Goal: Find specific page/section: Find specific page/section

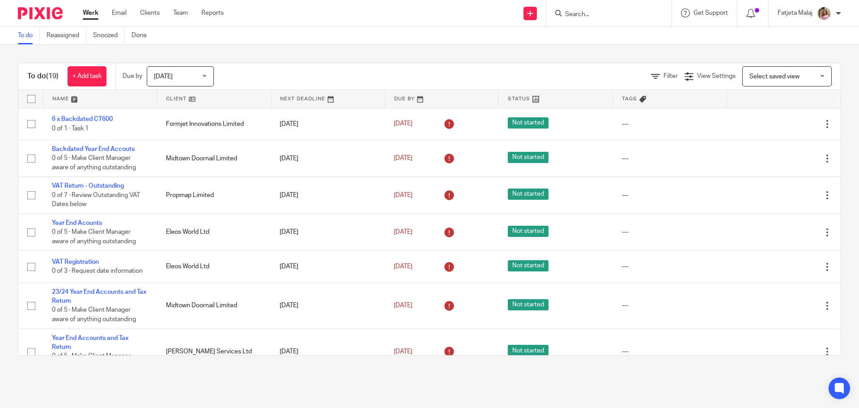
click at [618, 12] on input "Search" at bounding box center [604, 15] width 81 height 8
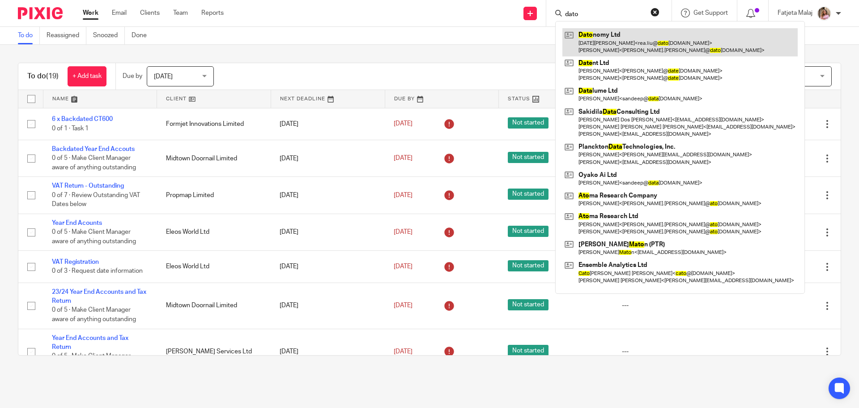
type input "dato"
click at [615, 38] on link at bounding box center [680, 42] width 235 height 28
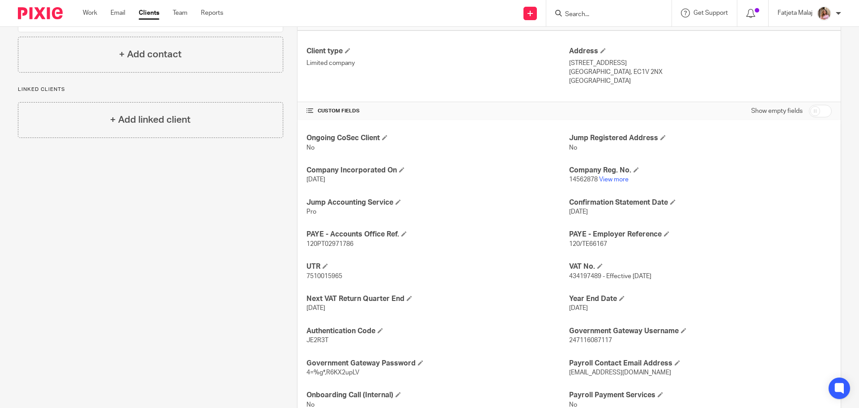
scroll to position [257, 0]
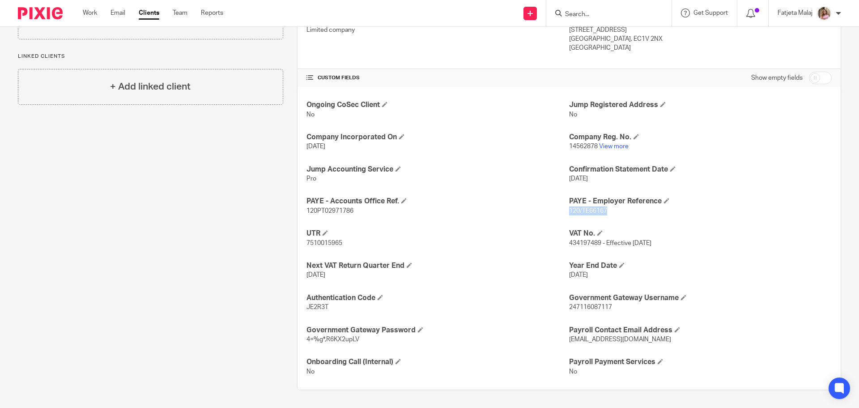
copy span "120/TE66167"
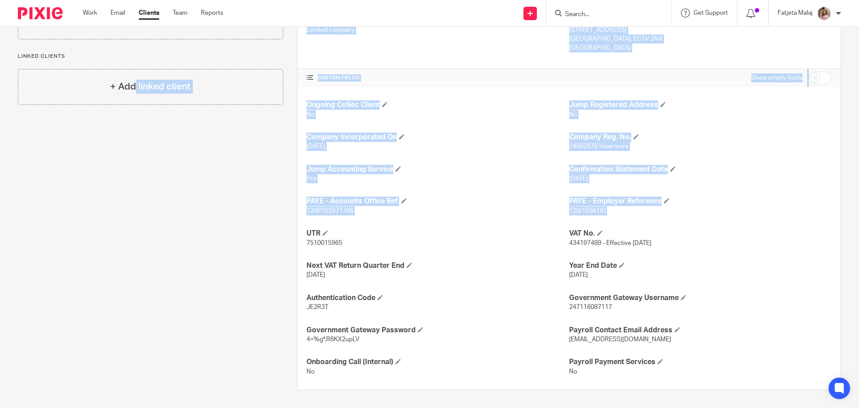
drag, startPoint x: 602, startPoint y: 214, endPoint x: -210, endPoint y: 347, distance: 823.0
click at [0, 347] on html "Work Email Clients Team Reports Work Email Clients Team Reports Settings Send n…" at bounding box center [429, 204] width 859 height 408
click at [189, 128] on div "Client contacts [PERSON_NAME] (Director) [PHONE_NUMBER] [PERSON_NAME][EMAIL_ADD…" at bounding box center [143, 113] width 279 height 551
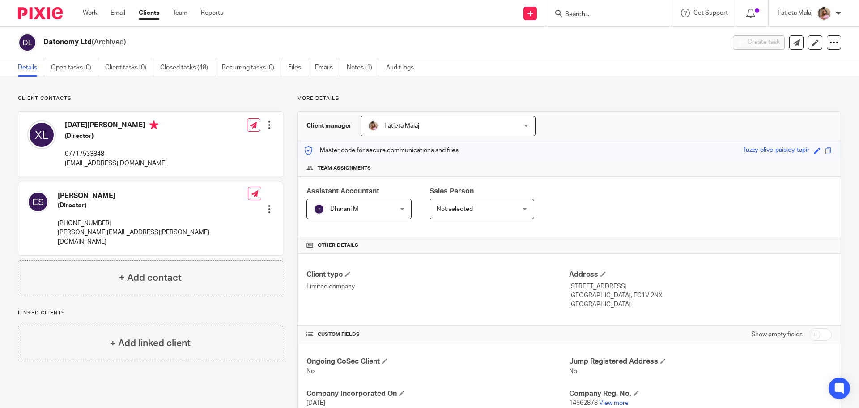
scroll to position [0, 0]
drag, startPoint x: 128, startPoint y: 199, endPoint x: 45, endPoint y: 199, distance: 83.3
click at [46, 199] on div "[PERSON_NAME] (Director) [PHONE_NUMBER] [PERSON_NAME][EMAIL_ADDRESS][PERSON_NAM…" at bounding box center [137, 219] width 221 height 64
copy div "[PERSON_NAME]"
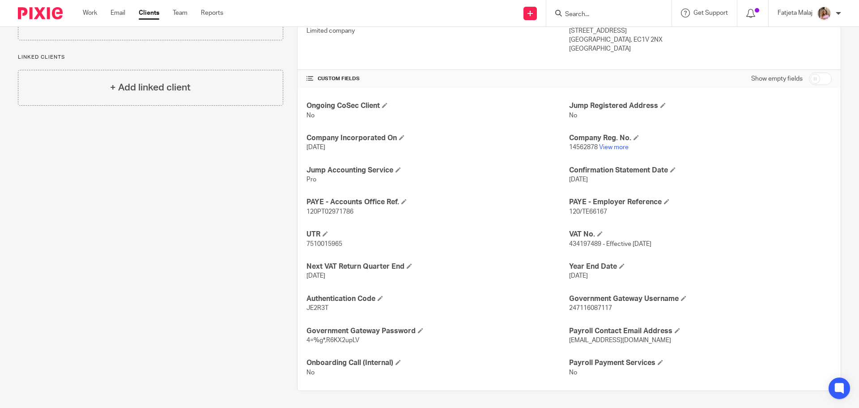
scroll to position [257, 0]
drag, startPoint x: 610, startPoint y: 213, endPoint x: 565, endPoint y: 217, distance: 44.9
click at [565, 217] on div "Ongoing CoSec Client No Jump Registered Address No Company Incorporated On [DAT…" at bounding box center [569, 238] width 543 height 303
copy span "120/TE66167"
